Goal: Task Accomplishment & Management: Use online tool/utility

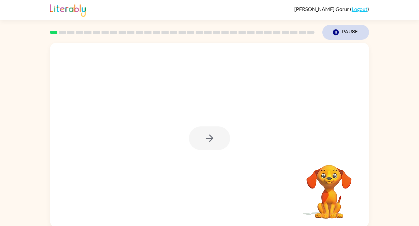
click at [334, 30] on icon "Pause" at bounding box center [336, 32] width 7 height 7
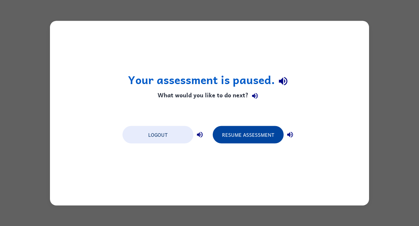
click at [255, 137] on button "Resume Assessment" at bounding box center [248, 133] width 71 height 17
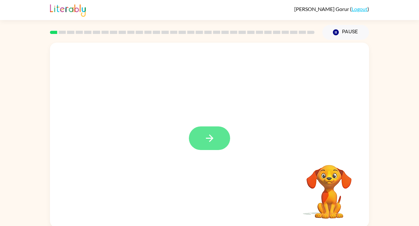
click at [220, 136] on button "button" at bounding box center [209, 138] width 41 height 24
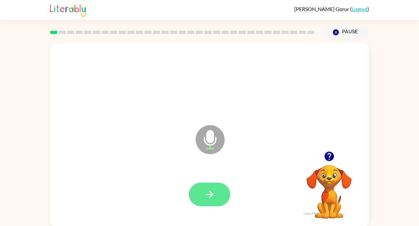
click at [210, 191] on icon "button" at bounding box center [209, 193] width 11 height 11
click at [211, 197] on icon "button" at bounding box center [209, 193] width 11 height 11
click at [209, 195] on icon "button" at bounding box center [209, 193] width 11 height 11
click at [202, 194] on button "button" at bounding box center [209, 194] width 41 height 24
click at [221, 199] on button "button" at bounding box center [209, 194] width 41 height 24
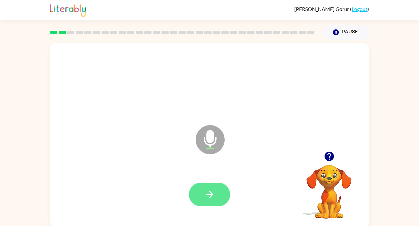
click at [208, 190] on icon "button" at bounding box center [209, 193] width 11 height 11
click at [209, 192] on icon "button" at bounding box center [209, 193] width 11 height 11
click at [212, 195] on icon "button" at bounding box center [209, 193] width 7 height 7
click at [213, 190] on icon "button" at bounding box center [209, 193] width 11 height 11
click at [211, 192] on icon "button" at bounding box center [209, 193] width 7 height 7
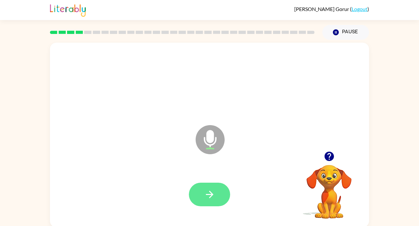
click at [211, 197] on icon "button" at bounding box center [209, 193] width 11 height 11
click at [214, 194] on icon "button" at bounding box center [209, 193] width 11 height 11
click at [216, 193] on button "button" at bounding box center [209, 194] width 41 height 24
click at [215, 194] on icon "button" at bounding box center [209, 193] width 11 height 11
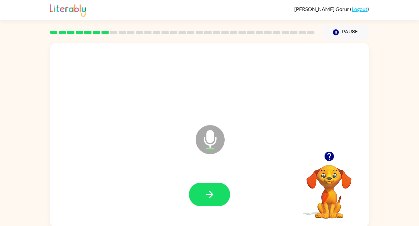
click at [330, 160] on icon "button" at bounding box center [329, 155] width 9 height 9
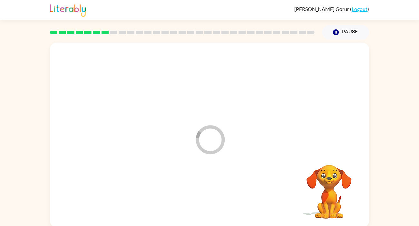
click at [217, 204] on div at bounding box center [209, 194] width 306 height 53
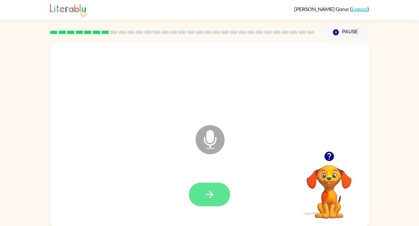
click at [209, 197] on icon "button" at bounding box center [209, 193] width 11 height 11
click at [205, 200] on icon "button" at bounding box center [209, 193] width 11 height 11
click at [204, 199] on icon "button" at bounding box center [209, 193] width 11 height 11
click at [206, 197] on icon "button" at bounding box center [209, 193] width 11 height 11
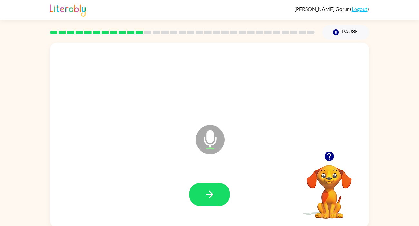
click at [335, 201] on video "Your browser must support playing .mp4 files to use Literably. Please try using…" at bounding box center [329, 187] width 65 height 65
click at [337, 190] on video "Your browser must support playing .mp4 files to use Literably. Please try using…" at bounding box center [329, 187] width 65 height 65
click at [335, 189] on video "Your browser must support playing .mp4 files to use Literably. Please try using…" at bounding box center [329, 187] width 65 height 65
click at [336, 171] on video "Your browser must support playing .mp4 files to use Literably. Please try using…" at bounding box center [329, 187] width 65 height 65
click at [210, 200] on icon "button" at bounding box center [209, 193] width 11 height 11
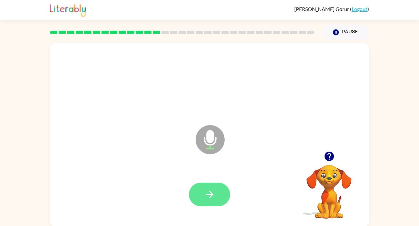
click at [209, 204] on button "button" at bounding box center [209, 194] width 41 height 24
click at [202, 197] on button "button" at bounding box center [209, 194] width 41 height 24
click at [226, 194] on button "button" at bounding box center [209, 194] width 41 height 24
click at [218, 200] on button "button" at bounding box center [209, 194] width 41 height 24
click at [209, 199] on icon "button" at bounding box center [209, 193] width 11 height 11
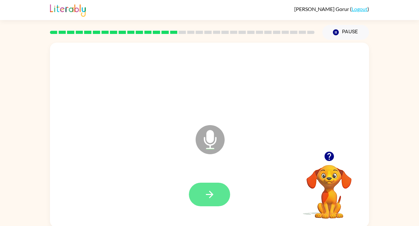
click at [217, 197] on button "button" at bounding box center [209, 194] width 41 height 24
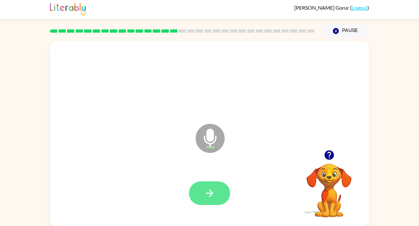
click at [206, 190] on icon "button" at bounding box center [209, 192] width 11 height 11
click at [214, 198] on button "button" at bounding box center [209, 193] width 41 height 24
click at [218, 193] on button "button" at bounding box center [209, 193] width 41 height 24
click at [215, 194] on icon "button" at bounding box center [209, 192] width 11 height 11
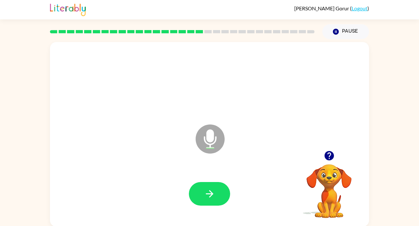
scroll to position [0, 0]
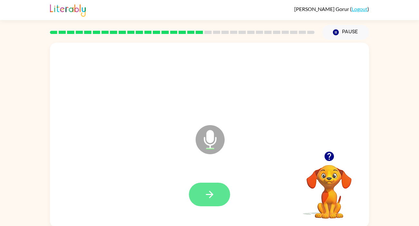
click at [219, 198] on button "button" at bounding box center [209, 194] width 41 height 24
click at [210, 197] on icon "button" at bounding box center [209, 193] width 7 height 7
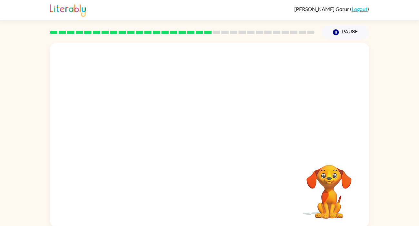
click at [236, 120] on div at bounding box center [209, 97] width 319 height 108
click at [342, 200] on video "Your browser must support playing .mp4 files to use Literably. Please try using…" at bounding box center [329, 187] width 65 height 65
click at [321, 189] on video "Your browser must support playing .mp4 files to use Literably. Please try using…" at bounding box center [329, 187] width 65 height 65
click at [319, 193] on video "Your browser must support playing .mp4 files to use Literably. Please try using…" at bounding box center [329, 187] width 65 height 65
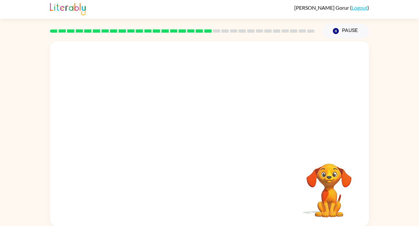
click at [260, 170] on div at bounding box center [209, 192] width 306 height 53
click at [241, 155] on div at bounding box center [209, 133] width 319 height 184
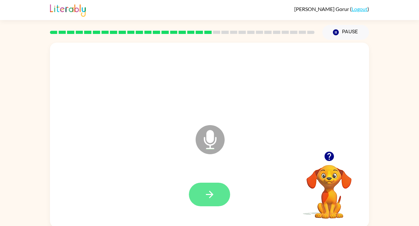
click at [216, 195] on button "button" at bounding box center [209, 194] width 41 height 24
click at [213, 198] on icon "button" at bounding box center [209, 193] width 11 height 11
click at [207, 196] on icon "button" at bounding box center [209, 193] width 11 height 11
click at [224, 201] on button "button" at bounding box center [209, 194] width 41 height 24
click at [207, 197] on icon "button" at bounding box center [209, 193] width 11 height 11
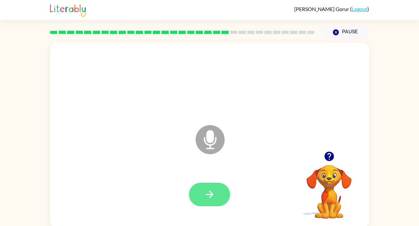
click at [212, 197] on icon "button" at bounding box center [209, 193] width 11 height 11
click at [215, 198] on icon "button" at bounding box center [209, 193] width 11 height 11
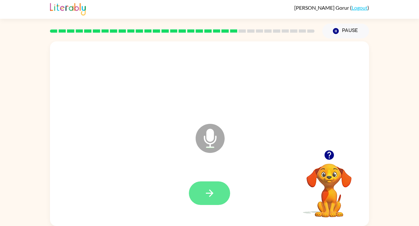
click at [204, 193] on icon "button" at bounding box center [209, 192] width 11 height 11
click at [211, 185] on button "button" at bounding box center [209, 193] width 41 height 24
click at [212, 188] on icon "button" at bounding box center [209, 192] width 11 height 11
click at [225, 187] on button "button" at bounding box center [209, 193] width 41 height 24
click at [214, 193] on icon "button" at bounding box center [209, 192] width 11 height 11
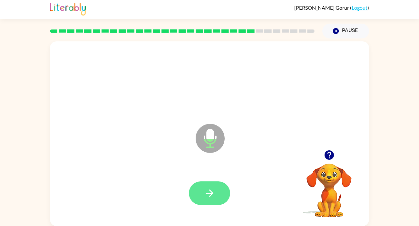
click at [203, 188] on button "button" at bounding box center [209, 193] width 41 height 24
click at [216, 192] on button "button" at bounding box center [209, 193] width 41 height 24
click at [214, 187] on icon "button" at bounding box center [209, 192] width 11 height 11
click at [209, 190] on icon "button" at bounding box center [209, 192] width 11 height 11
click at [203, 184] on button "button" at bounding box center [209, 193] width 41 height 24
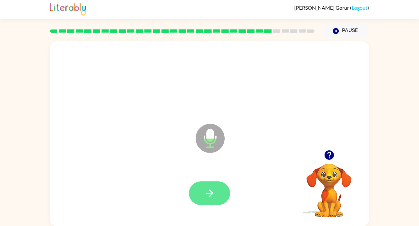
click at [211, 189] on icon "button" at bounding box center [209, 192] width 11 height 11
click at [216, 193] on button "button" at bounding box center [209, 193] width 41 height 24
click at [210, 197] on icon "button" at bounding box center [209, 192] width 11 height 11
click at [212, 194] on icon "button" at bounding box center [209, 192] width 11 height 11
click at [210, 187] on icon "button" at bounding box center [209, 192] width 11 height 11
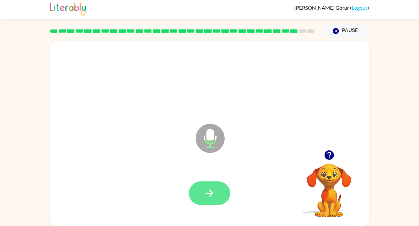
click at [217, 196] on button "button" at bounding box center [209, 193] width 41 height 24
click at [201, 190] on button "button" at bounding box center [209, 193] width 41 height 24
click at [218, 202] on button "button" at bounding box center [209, 193] width 41 height 24
click at [216, 192] on button "button" at bounding box center [209, 193] width 41 height 24
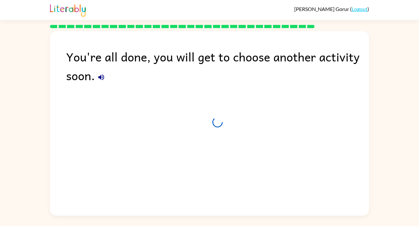
scroll to position [0, 0]
